Goal: Task Accomplishment & Management: Use online tool/utility

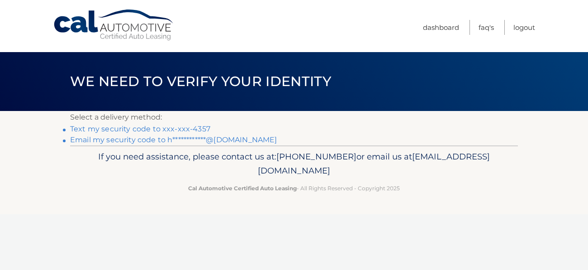
click at [172, 126] on link "Text my security code to xxx-xxx-4357" at bounding box center [140, 128] width 140 height 9
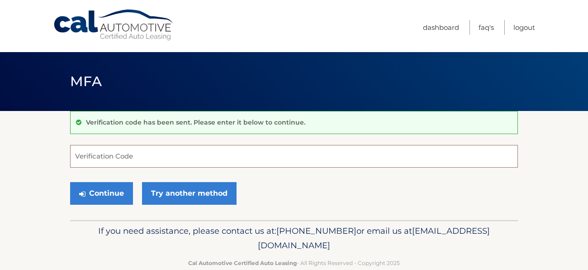
click at [162, 150] on input "Verification Code" at bounding box center [294, 156] width 448 height 23
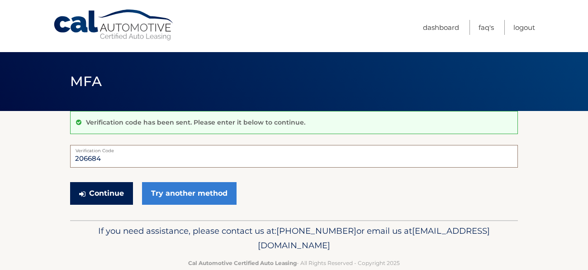
type input "206684"
click at [122, 197] on button "Continue" at bounding box center [101, 193] width 63 height 23
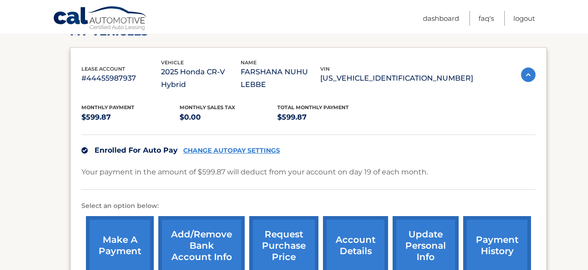
scroll to position [141, 0]
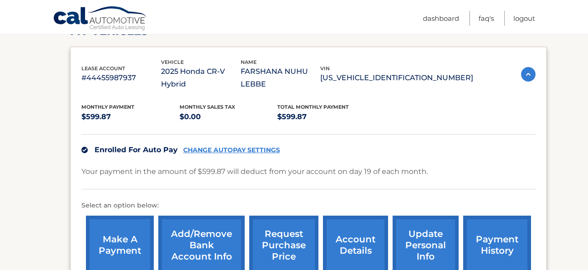
click at [122, 211] on div "make a payment Add/Remove bank account info request purchase price account deta…" at bounding box center [308, 245] width 454 height 68
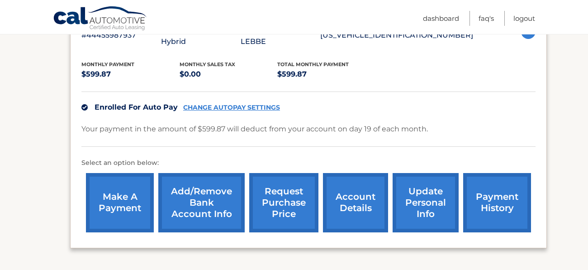
scroll to position [184, 0]
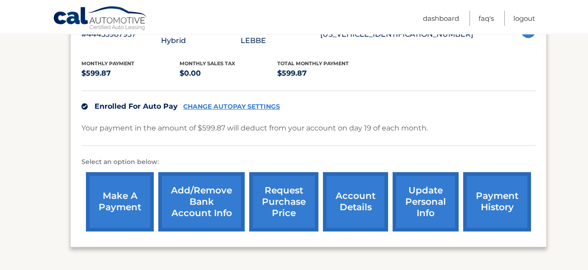
click at [132, 181] on link "make a payment" at bounding box center [120, 201] width 68 height 59
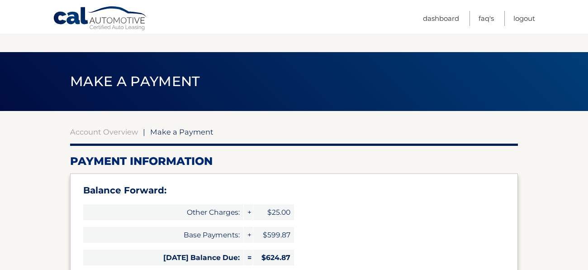
select select "YWVkNjg5MWMtMTlhYS00Njk0LThlNzgtMWUwMjY0MDU4YWFi"
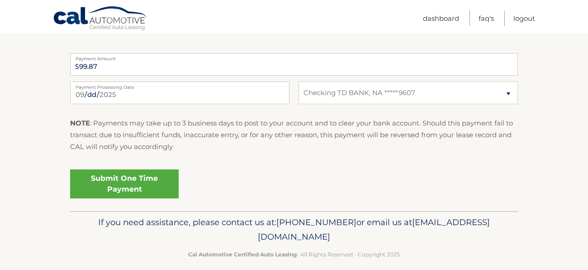
scroll to position [478, 0]
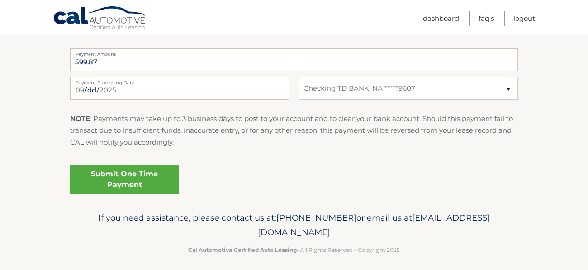
click at [157, 172] on link "Submit One Time Payment" at bounding box center [124, 179] width 109 height 29
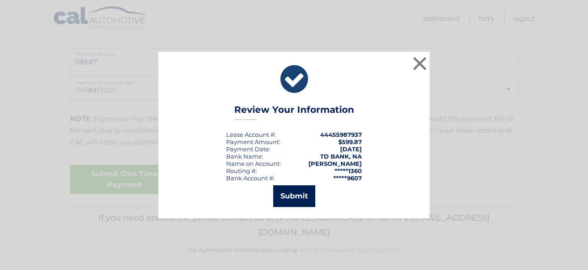
click at [287, 195] on button "Submit" at bounding box center [294, 196] width 42 height 22
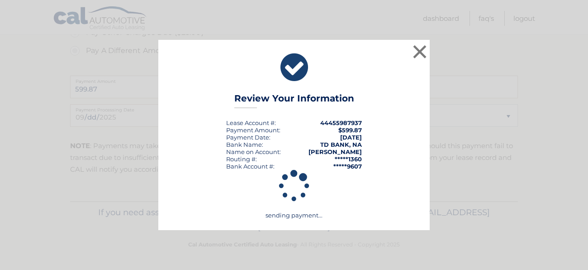
scroll to position [451, 0]
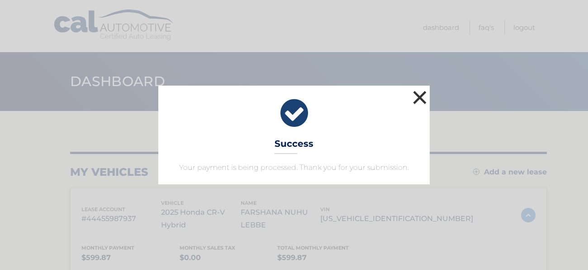
click at [414, 105] on button "×" at bounding box center [420, 97] width 18 height 18
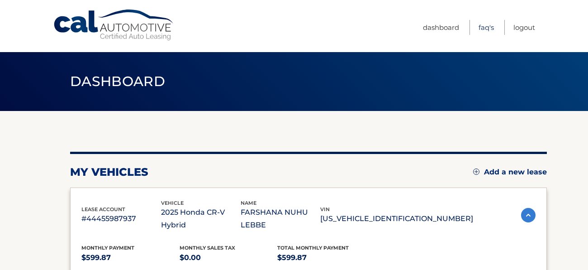
click at [484, 29] on link "FAQ's" at bounding box center [486, 27] width 15 height 15
